Goal: Register for event/course

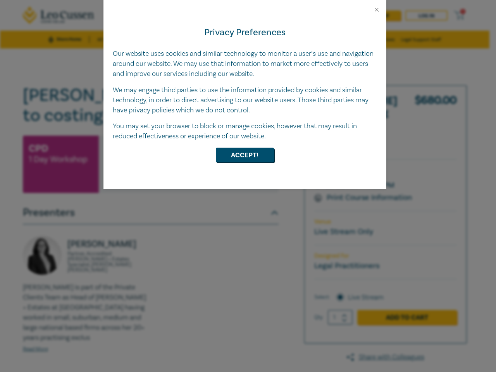
click at [248, 186] on div "Privacy Preferences Our website uses cookies and similar technology to monitor …" at bounding box center [244, 101] width 283 height 176
click at [376, 10] on button "Close" at bounding box center [376, 9] width 7 height 7
